Goal: Transaction & Acquisition: Purchase product/service

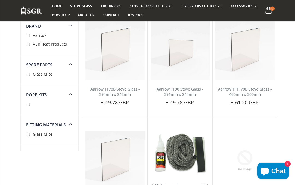
scroll to position [990, 0]
click at [188, 45] on img at bounding box center [179, 50] width 59 height 59
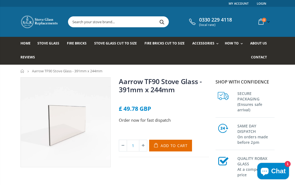
click at [175, 146] on span "Add to Cart" at bounding box center [174, 145] width 27 height 5
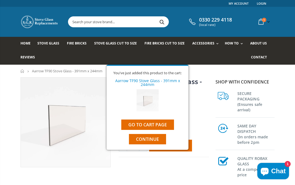
click at [127, 21] on input "text" at bounding box center [143, 22] width 150 height 10
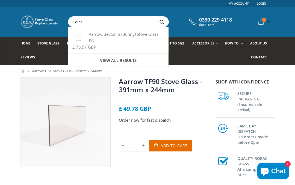
type input "S clips"
click at [160, 22] on button "Search" at bounding box center [162, 22] width 12 height 10
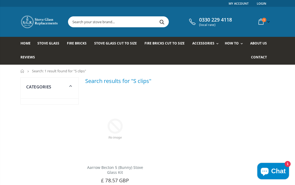
click at [224, 69] on link "Fittting Materials" at bounding box center [224, 68] width 56 height 10
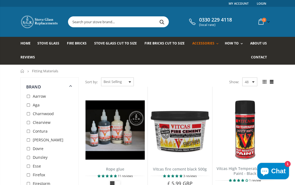
click at [212, 79] on link "Spare Parts" at bounding box center [224, 77] width 56 height 10
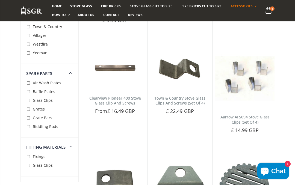
scroll to position [1218, 0]
click at [252, 134] on button "Add to Cart" at bounding box center [245, 139] width 40 height 11
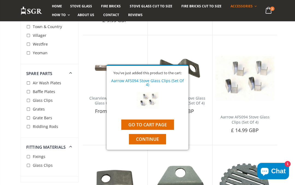
click at [158, 130] on link "Go to cart page" at bounding box center [147, 125] width 53 height 10
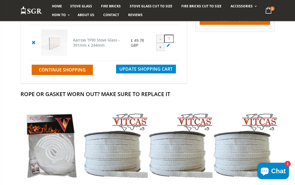
scroll to position [124, 0]
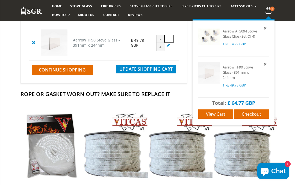
click at [256, 114] on span "Checkout" at bounding box center [251, 114] width 19 height 6
